Goal: Use online tool/utility: Utilize a website feature to perform a specific function

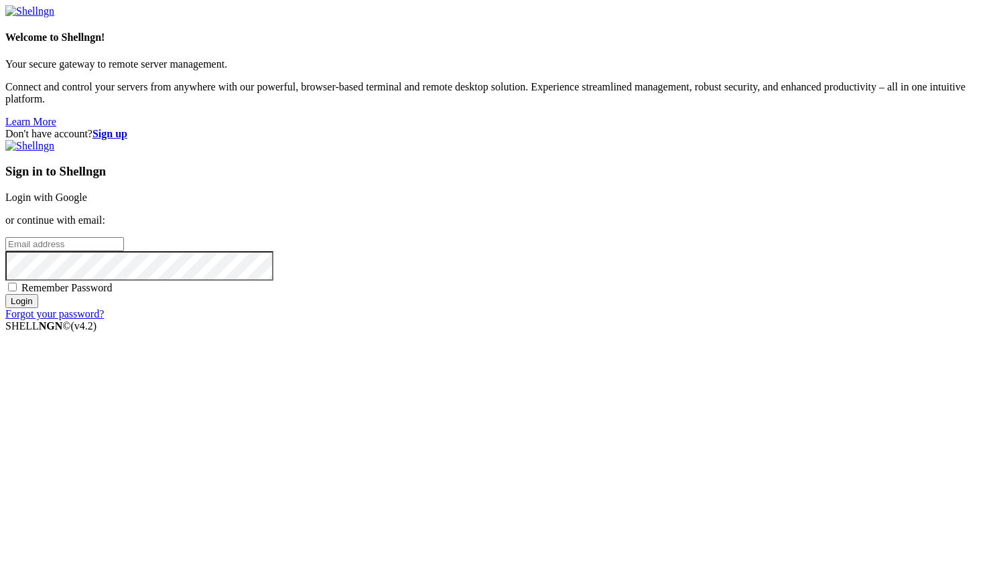
type input "в"
click at [87, 203] on link "Login with Google" at bounding box center [46, 197] width 82 height 11
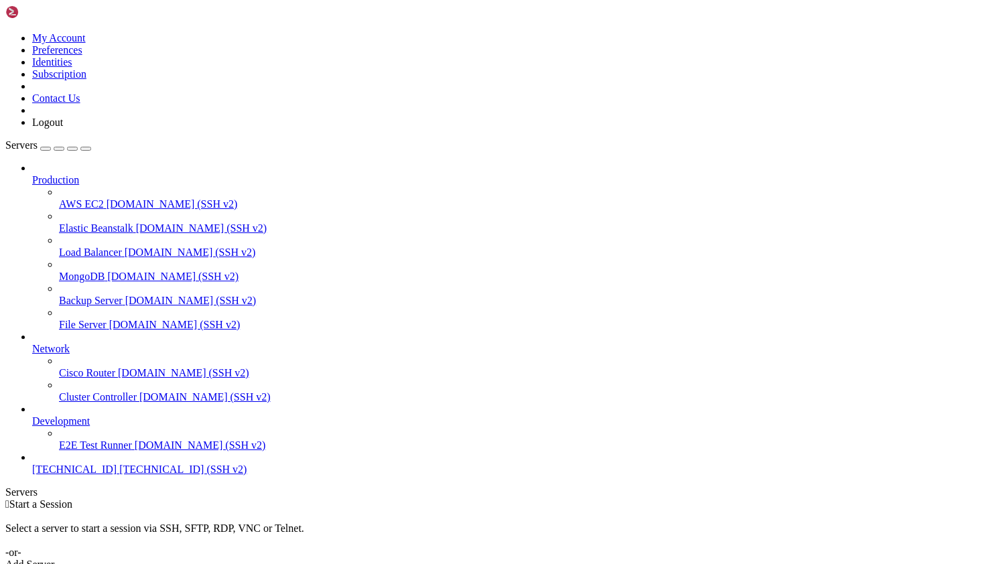
click at [119, 475] on span "[TECHNICAL_ID] (SSH v2)" at bounding box center [182, 469] width 127 height 11
drag, startPoint x: 457, startPoint y: 1191, endPoint x: 669, endPoint y: 1197, distance: 211.8
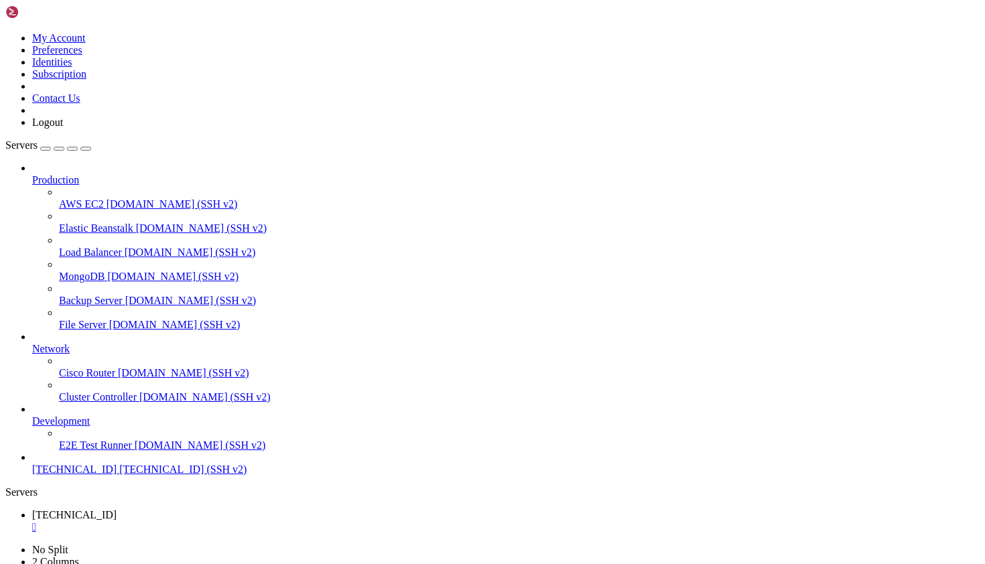
copy span "The package was installed by debian."
drag, startPoint x: 51, startPoint y: 1192, endPoint x: 788, endPoint y: 1196, distance: 737.1
copy span "Cannot uninstall typing_extensions 4.10.0, RECORD file not found. Hint: The pac…"
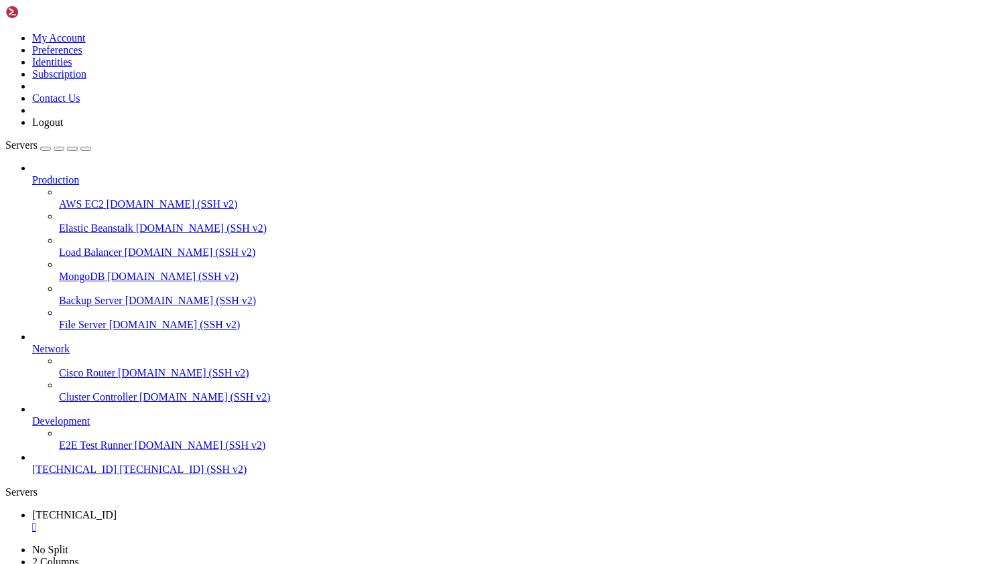
drag, startPoint x: 469, startPoint y: 1179, endPoint x: 333, endPoint y: 1184, distance: 136.1
copy x-row "--break-system-packages."
drag, startPoint x: 246, startPoint y: 1069, endPoint x: 349, endPoint y: 1065, distance: 103.3
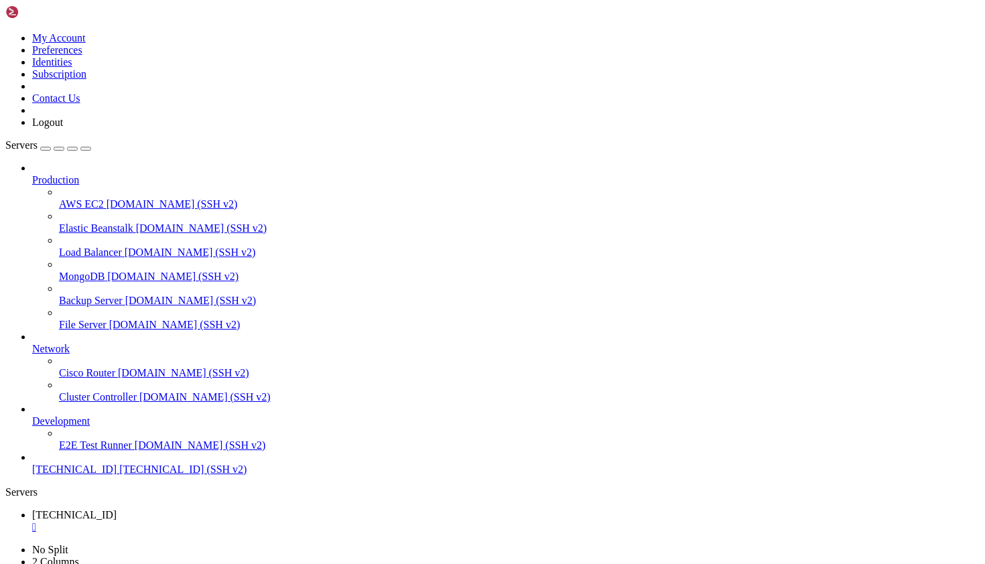
copy x-row "--ignore-installed"
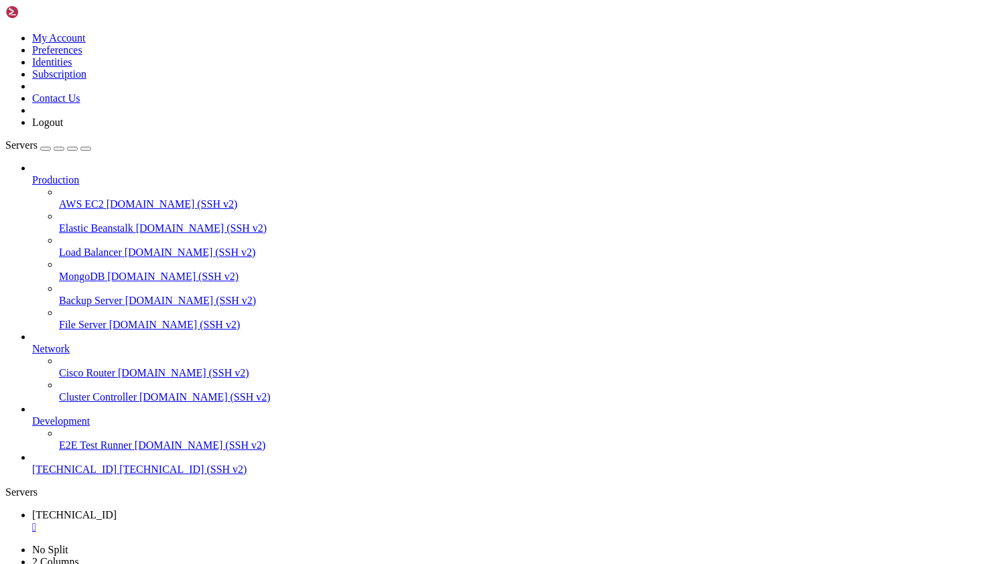
copy x-row "asynccontextmanager"
drag, startPoint x: 474, startPoint y: 1183, endPoint x: 333, endPoint y: 1185, distance: 141.4
copy x-row "--break-system-packages."
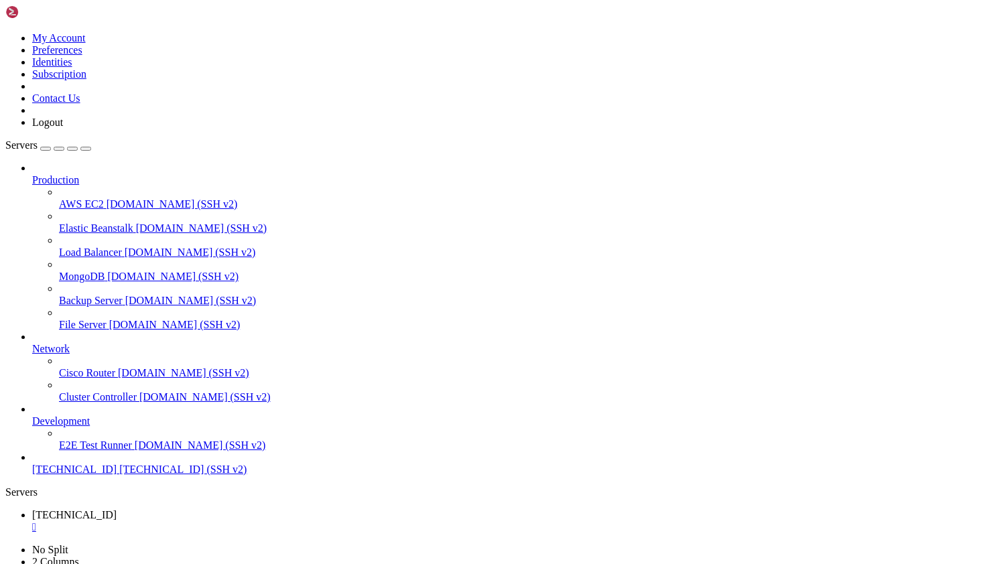
copy x-row "uvicorn"
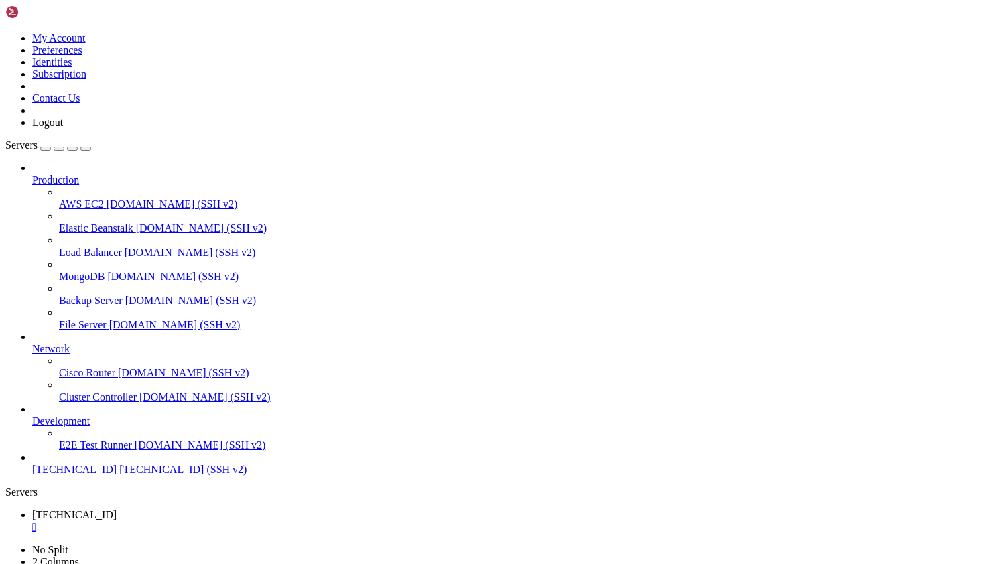
drag, startPoint x: 468, startPoint y: 1073, endPoint x: 332, endPoint y: 1073, distance: 136.0
copy x-row "--break-system-packages."
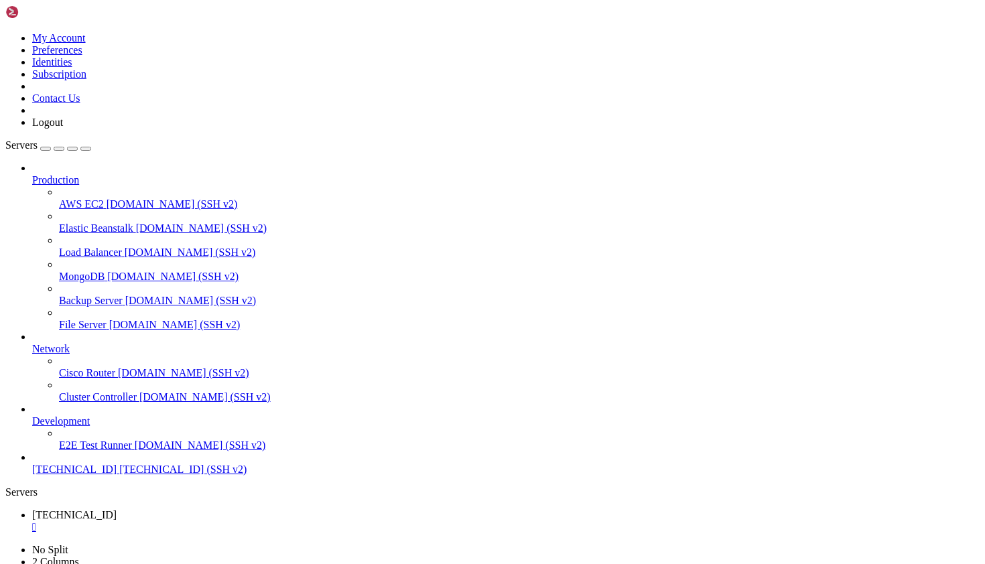
drag, startPoint x: 174, startPoint y: 1193, endPoint x: 279, endPoint y: 1193, distance: 105.9
copy span "[URL][TECHNICAL_ID]"
